Goal: Task Accomplishment & Management: Complete application form

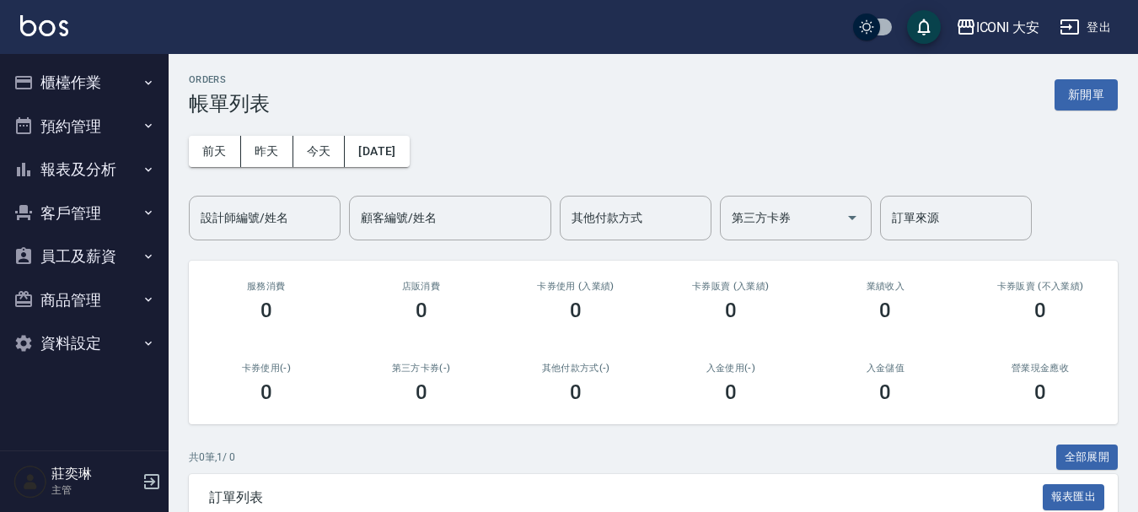
click at [154, 84] on icon "button" at bounding box center [148, 82] width 13 height 13
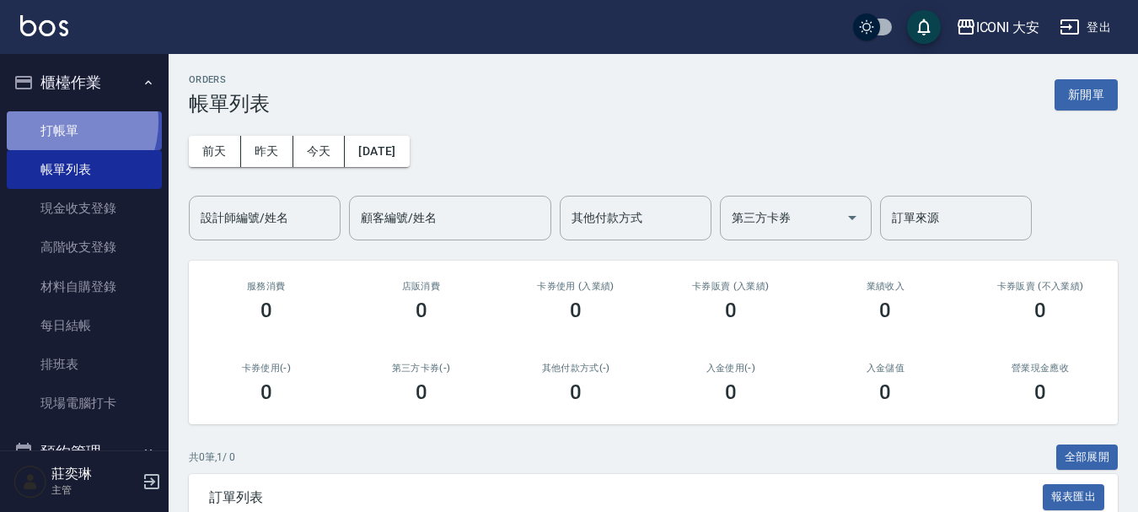
click at [62, 121] on link "打帳單" at bounding box center [84, 130] width 155 height 39
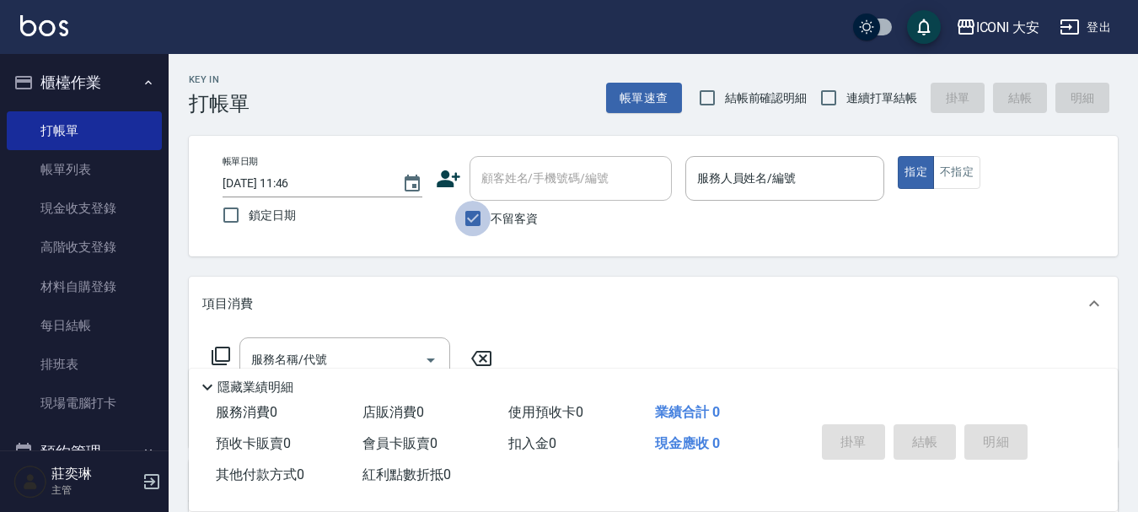
drag, startPoint x: 470, startPoint y: 221, endPoint x: 481, endPoint y: 209, distance: 16.1
click at [470, 222] on input "不留客資" at bounding box center [472, 218] width 35 height 35
checkbox input "false"
drag, startPoint x: 507, startPoint y: 181, endPoint x: 522, endPoint y: 180, distance: 14.4
click at [510, 179] on div "顧客姓名/手機號碼/編號 顧客姓名/手機號碼/編號" at bounding box center [570, 178] width 202 height 45
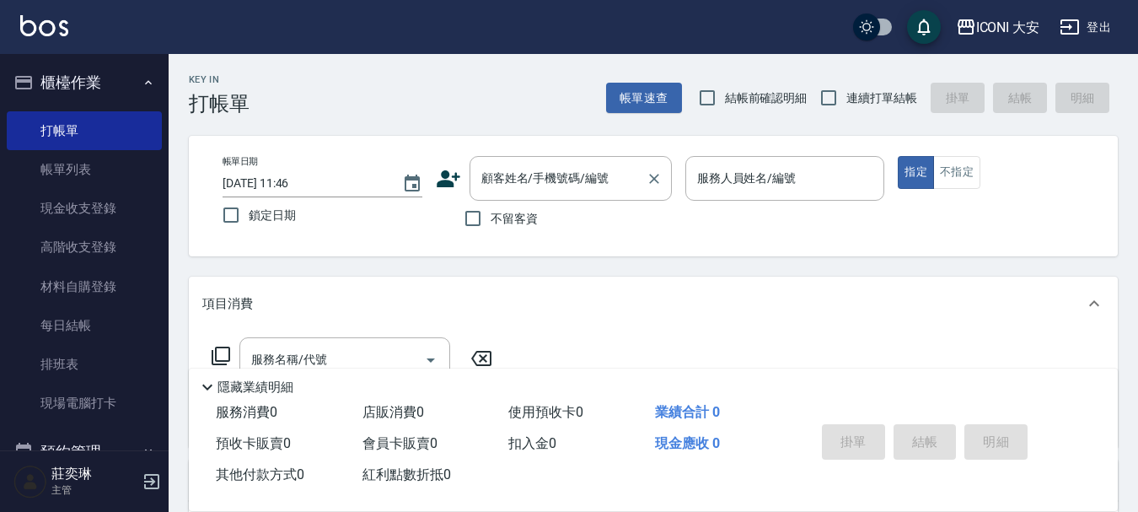
click at [522, 180] on label "顧客姓名/手機號碼/編號" at bounding box center [544, 177] width 127 height 17
click at [522, 180] on input "顧客姓名/手機號碼/編號" at bounding box center [558, 177] width 162 height 29
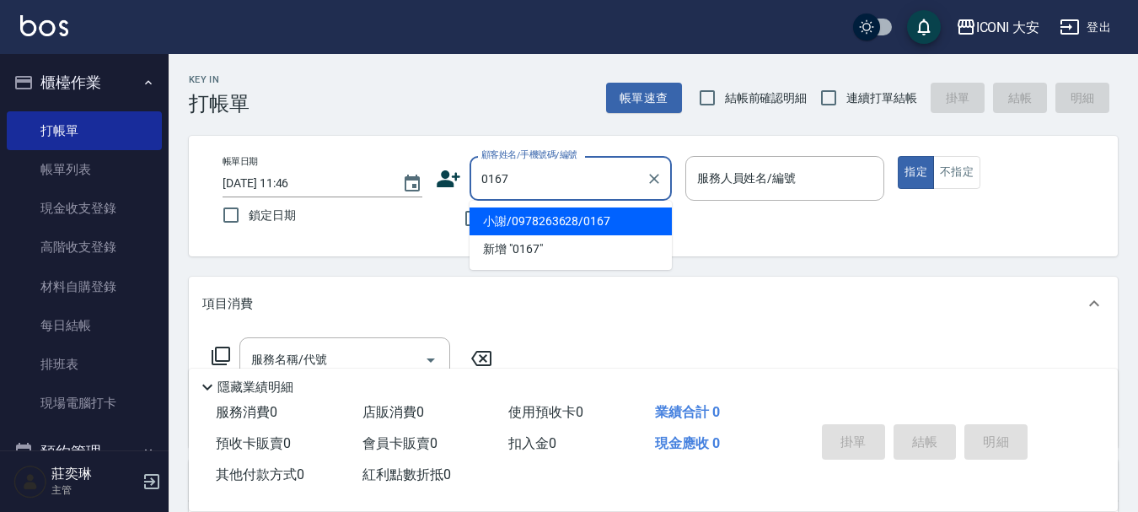
click at [524, 216] on li "小謝/0978263628/0167" at bounding box center [570, 221] width 202 height 28
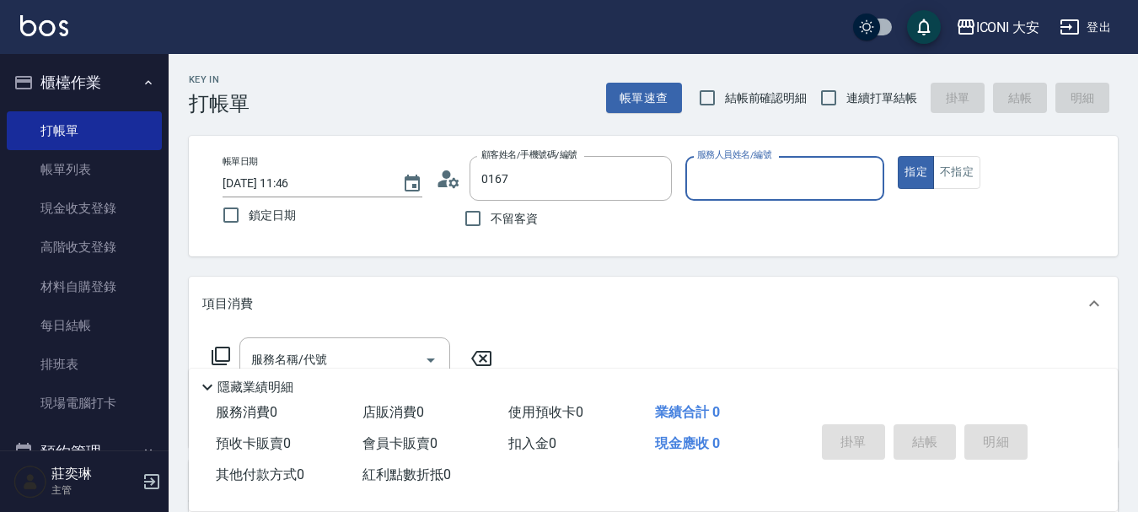
type input "小謝/0978263628/0167"
type input "Happy-9"
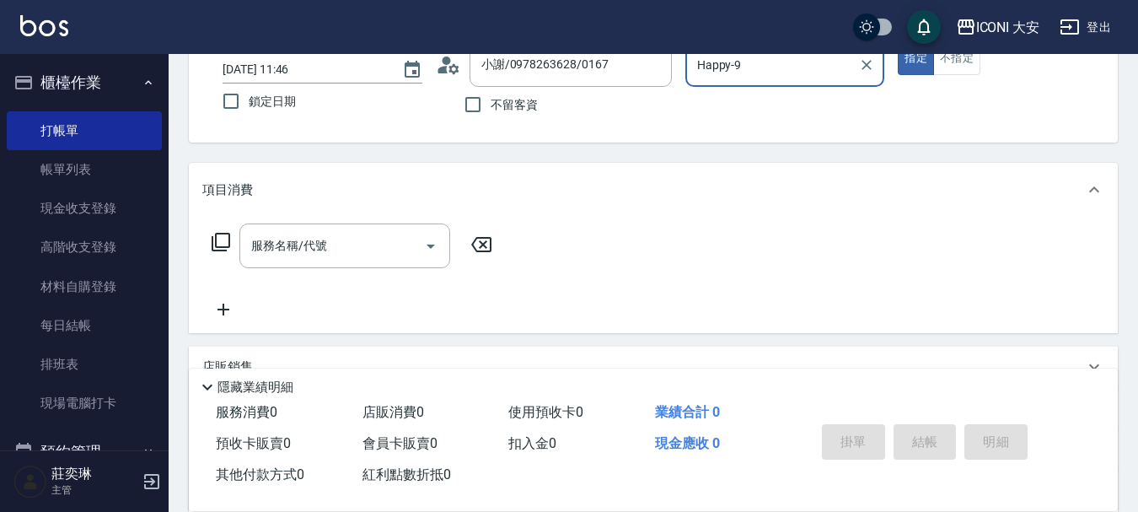
scroll to position [169, 0]
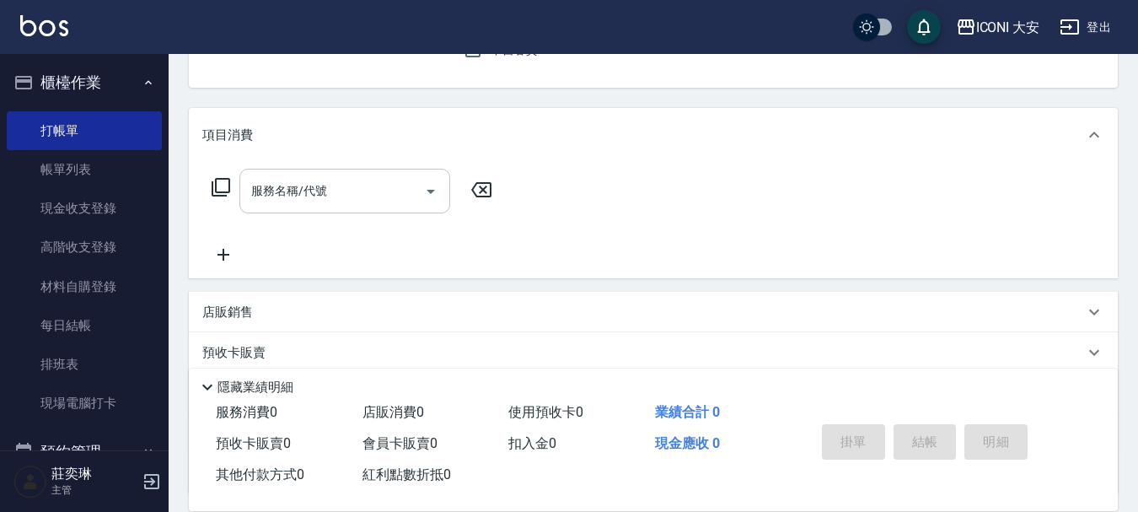
click at [332, 179] on input "服務名稱/代號" at bounding box center [332, 190] width 170 height 29
click at [326, 199] on div "服務名稱/代號 服務名稱/代號" at bounding box center [344, 191] width 211 height 45
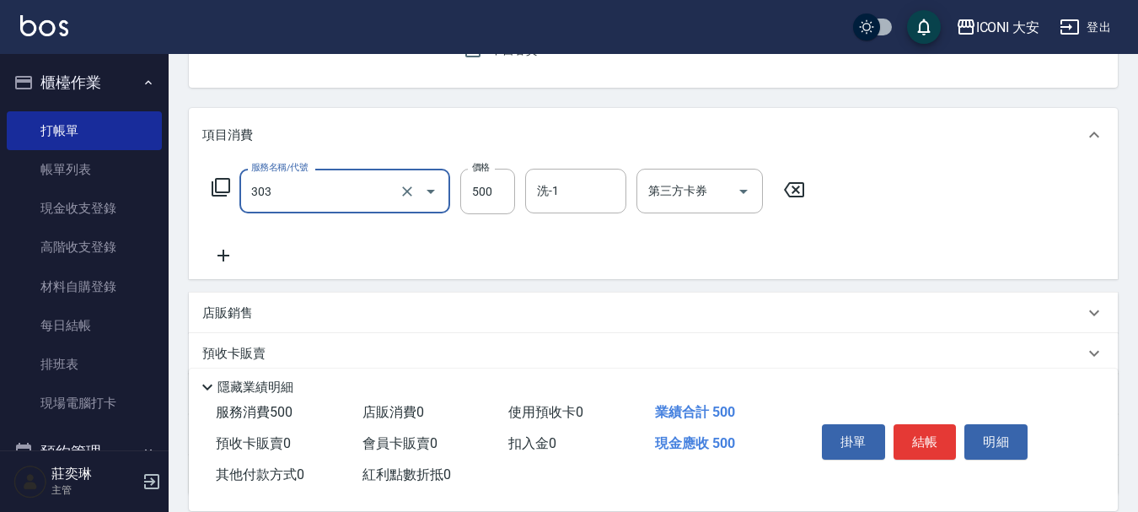
type input "洗+剪優惠(303)"
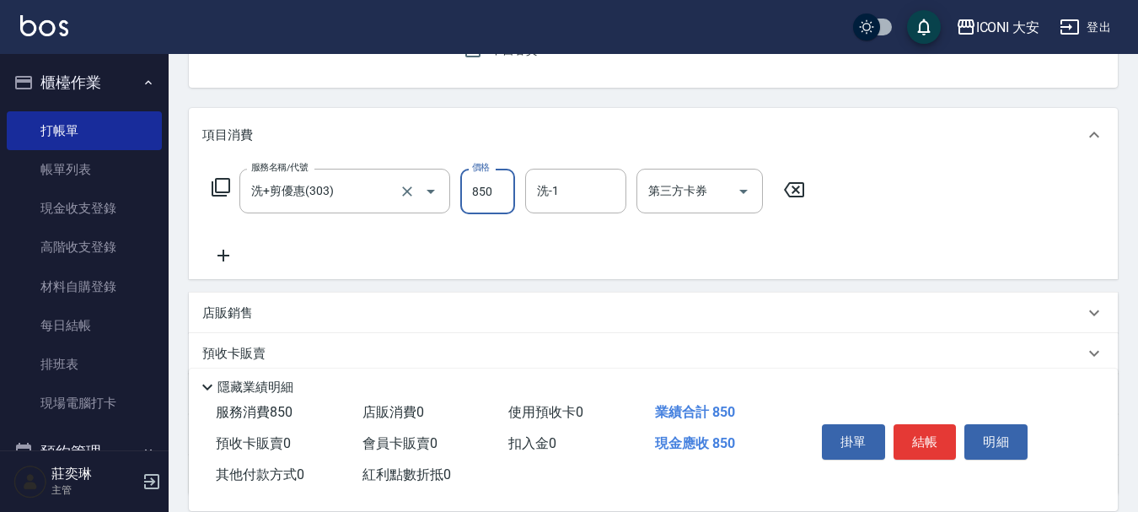
type input "850"
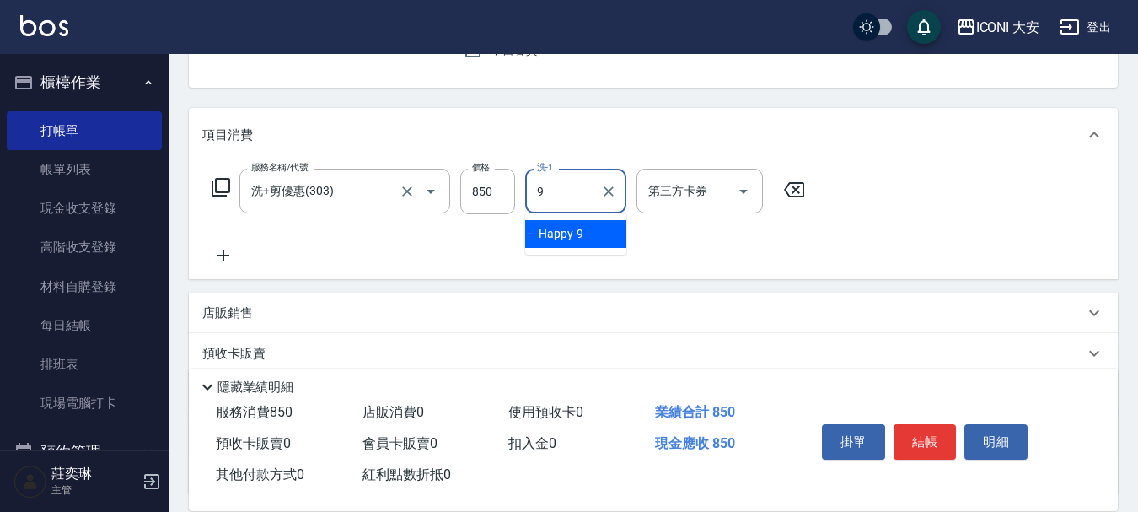
type input "Happy-9"
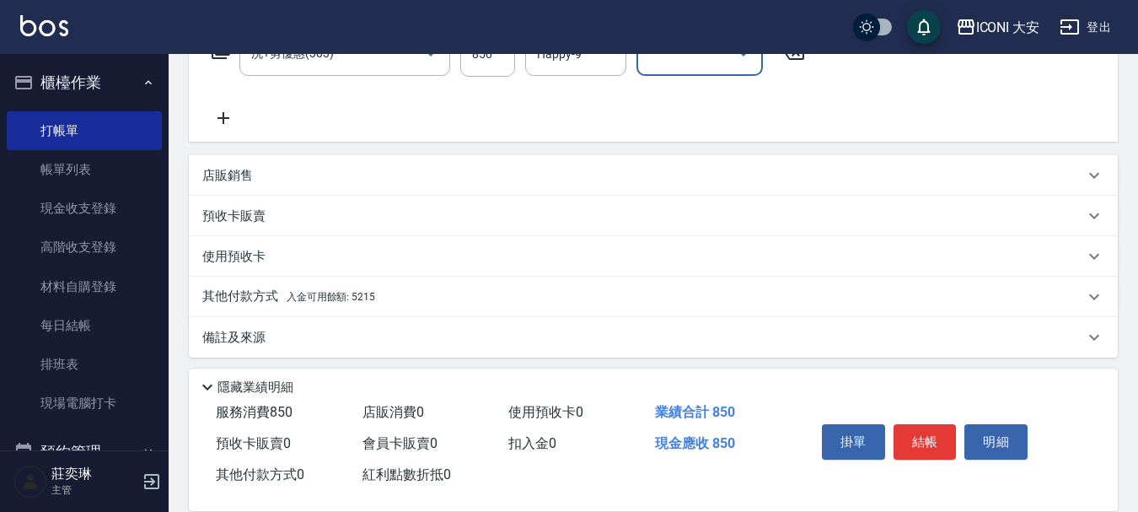
scroll to position [313, 0]
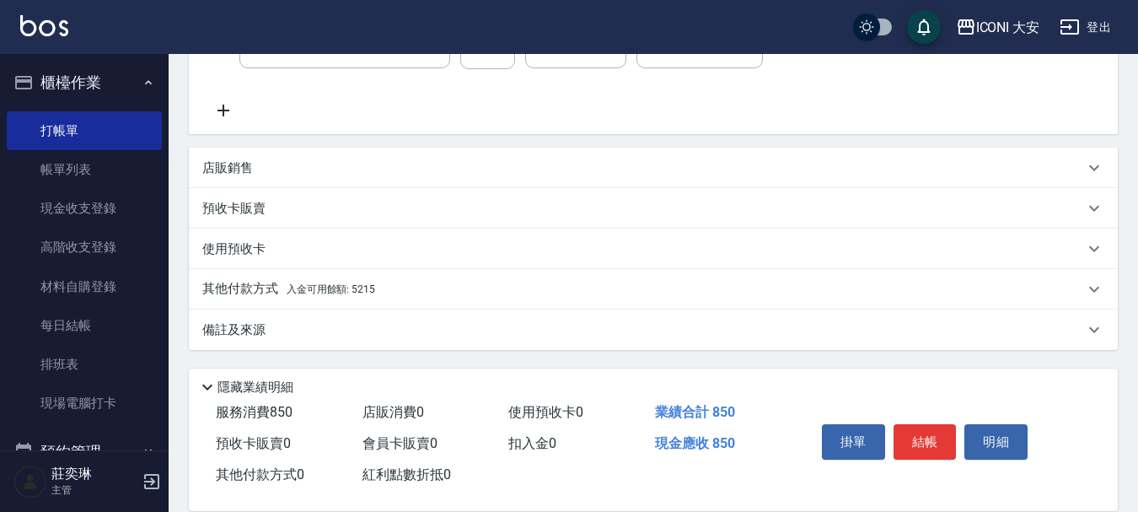
click at [365, 297] on p "其他付款方式 入金可用餘額: 5215" at bounding box center [288, 289] width 173 height 19
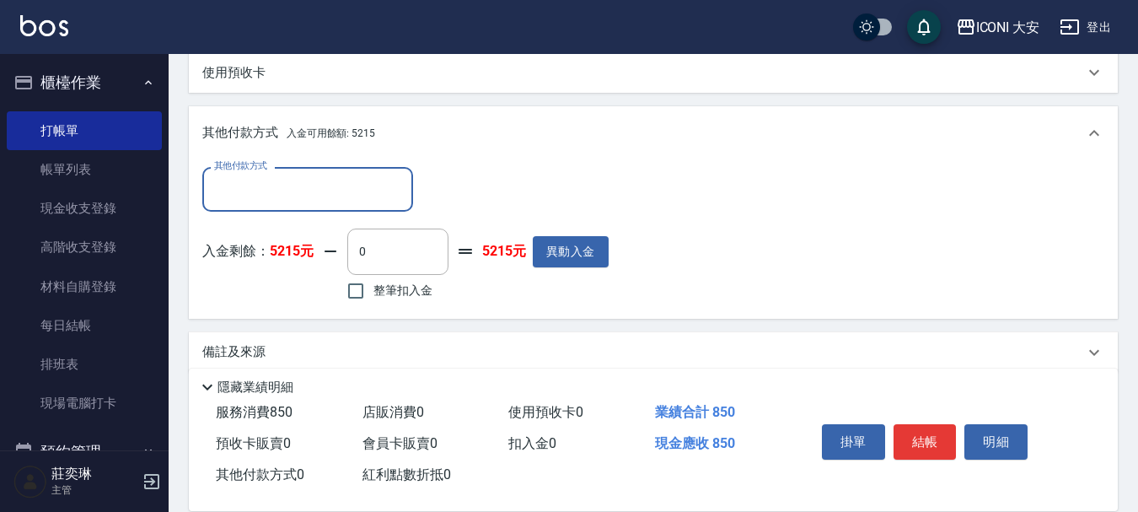
scroll to position [512, 0]
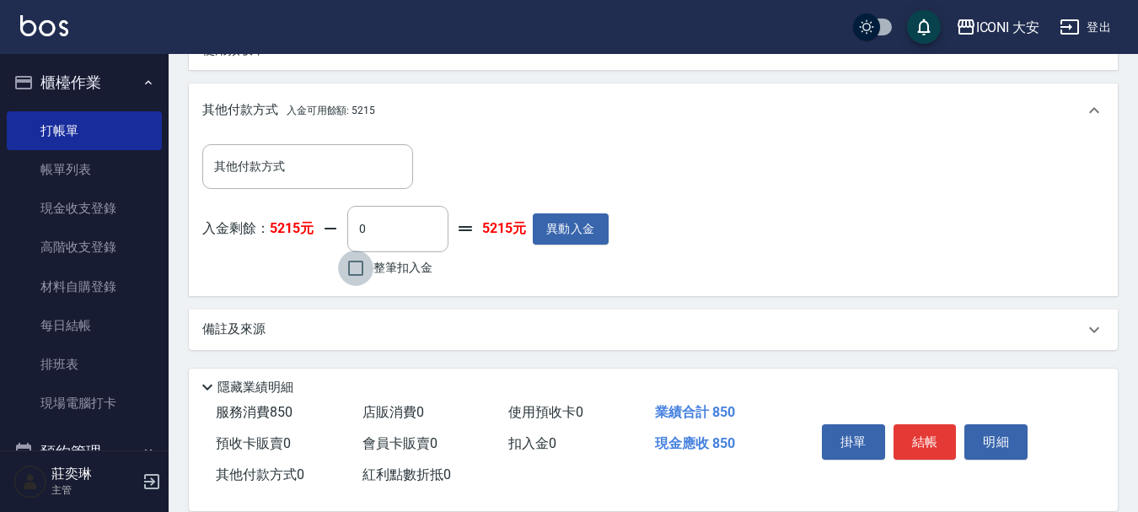
click at [347, 276] on input "整筆扣入金" at bounding box center [355, 267] width 35 height 35
checkbox input "true"
type input "850"
click at [914, 437] on button "結帳" at bounding box center [924, 441] width 63 height 35
